Goal: Transaction & Acquisition: Download file/media

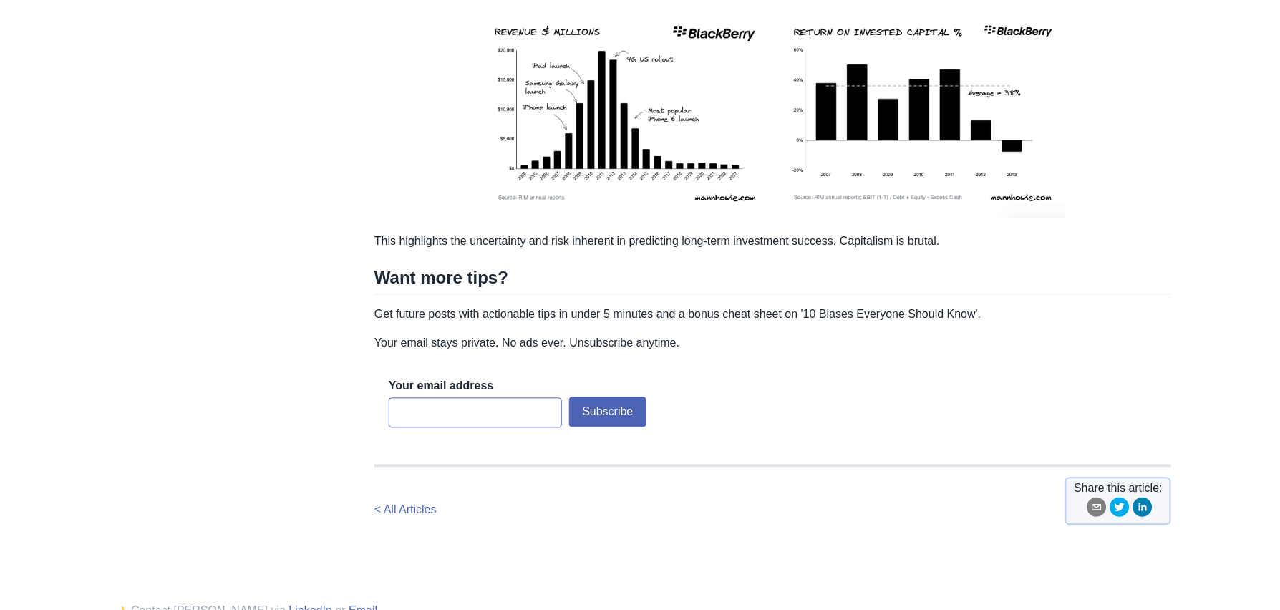
scroll to position [3427, 0]
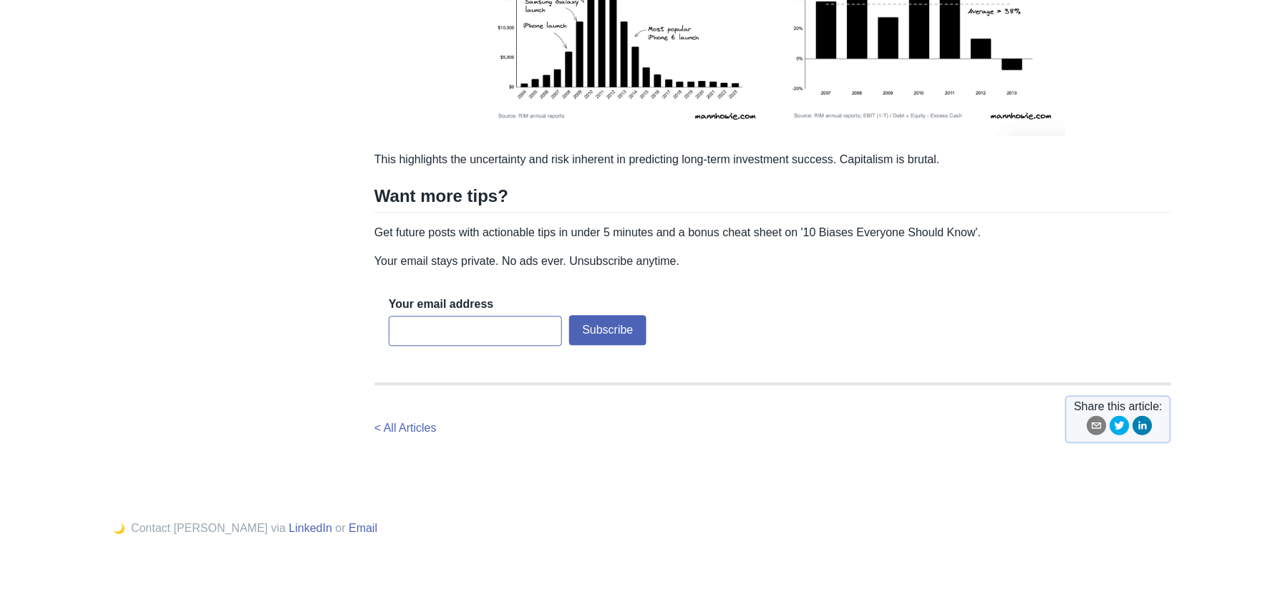
click at [454, 339] on input "email" at bounding box center [475, 331] width 173 height 30
type input "[EMAIL_ADDRESS][DOMAIN_NAME]"
click at [609, 337] on button "Subscribe" at bounding box center [607, 330] width 77 height 30
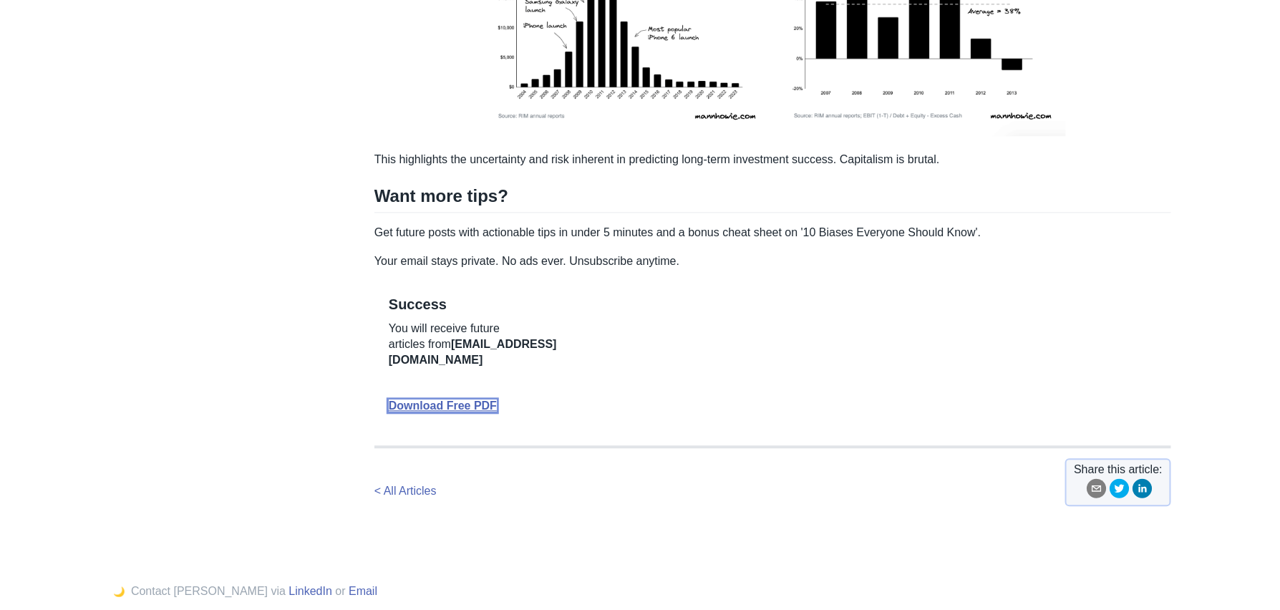
click at [480, 400] on link "Download Free PDF" at bounding box center [443, 406] width 108 height 12
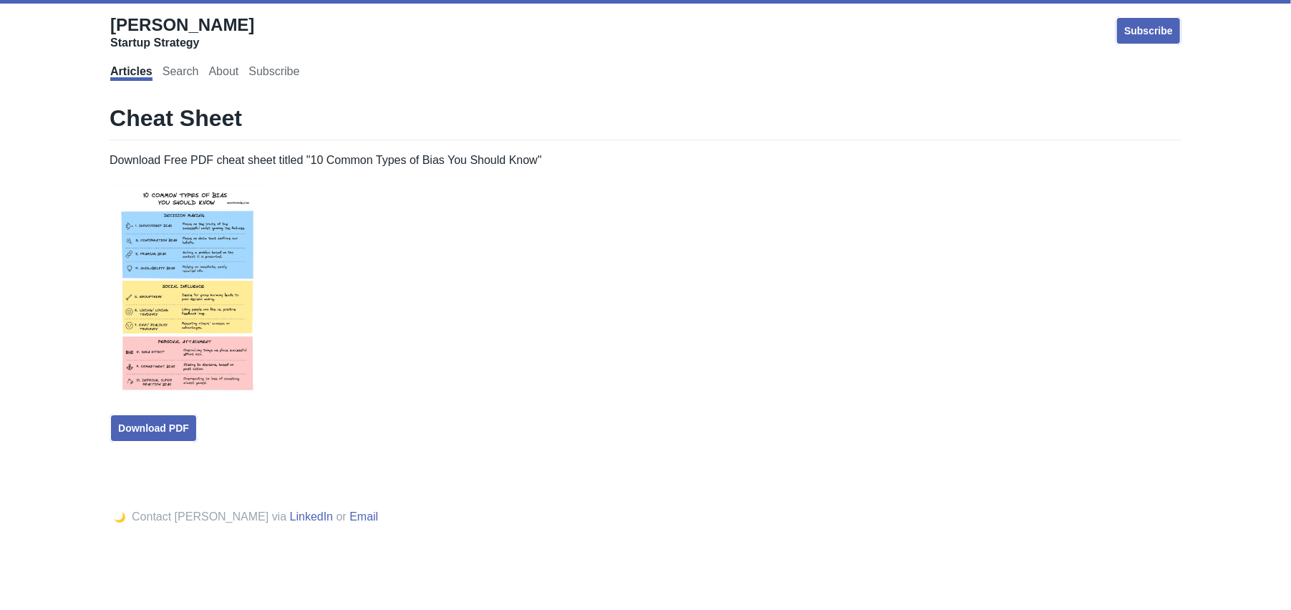
click at [203, 287] on img at bounding box center [187, 291] width 155 height 222
click at [208, 274] on img at bounding box center [187, 291] width 155 height 222
click at [165, 422] on link "Download PDF" at bounding box center [154, 428] width 88 height 29
